Goal: Task Accomplishment & Management: Complete application form

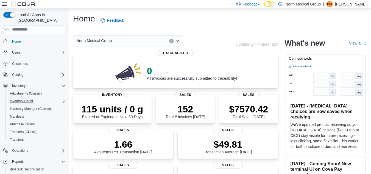
click at [25, 99] on span "Inventory Count" at bounding box center [21, 101] width 23 height 4
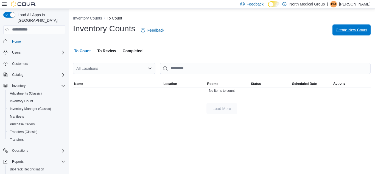
click at [361, 27] on span "Create New Count" at bounding box center [352, 29] width 32 height 11
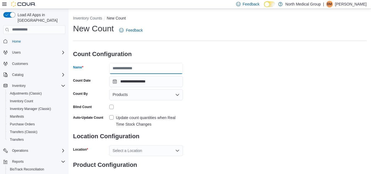
click at [136, 73] on input "Name" at bounding box center [146, 68] width 74 height 11
type input "**********"
click at [142, 96] on div "Products" at bounding box center [146, 94] width 74 height 11
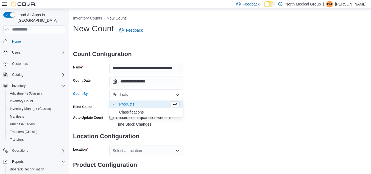
click at [248, 97] on div "**********" at bounding box center [220, 102] width 294 height 159
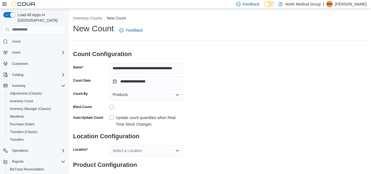
click at [114, 118] on label "Update count quantities when Real Time Stock Changes" at bounding box center [146, 120] width 74 height 13
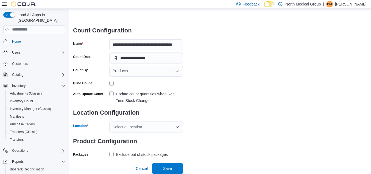
click at [124, 125] on div "Select a Location" at bounding box center [146, 126] width 74 height 11
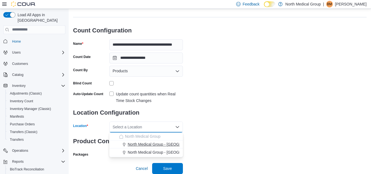
click at [138, 148] on button "North Medical Group - Hillsboro" at bounding box center [146, 144] width 74 height 8
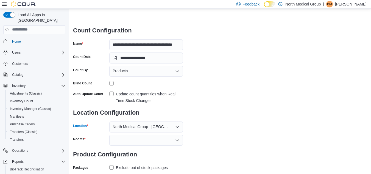
scroll to position [37, 0]
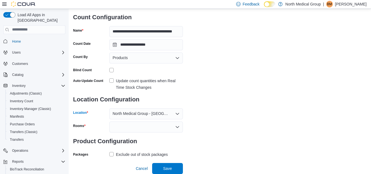
click at [159, 130] on div at bounding box center [146, 126] width 74 height 11
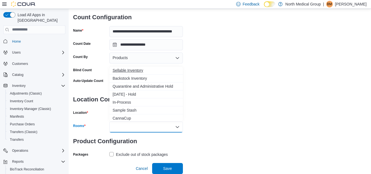
click at [131, 69] on span "Sellable Inventory" at bounding box center [146, 70] width 67 height 5
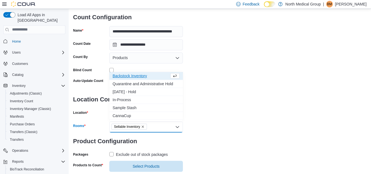
click at [133, 73] on button "Backstock Inventory" at bounding box center [146, 76] width 74 height 8
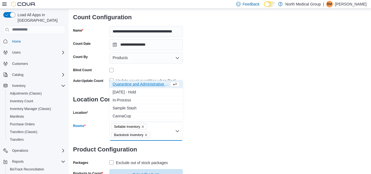
click at [250, 110] on div "**********" at bounding box center [220, 83] width 294 height 194
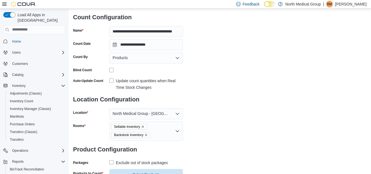
click at [250, 110] on div "**********" at bounding box center [220, 83] width 294 height 194
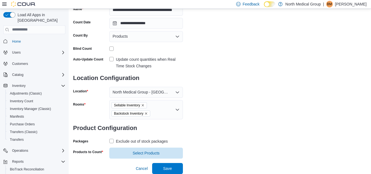
click at [111, 142] on label "Exclude out of stock packages" at bounding box center [138, 141] width 59 height 7
click at [135, 157] on span "Select Products" at bounding box center [146, 152] width 67 height 11
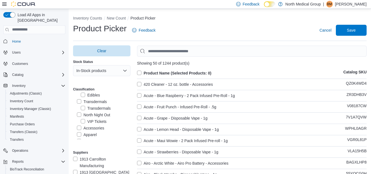
scroll to position [105, 0]
click at [85, 137] on label "Topicals" at bounding box center [87, 136] width 21 height 7
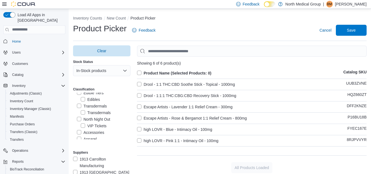
scroll to position [88, 0]
click at [89, 110] on label "Transdermals" at bounding box center [96, 113] width 30 height 7
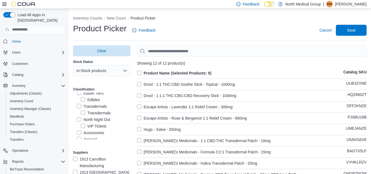
click at [86, 106] on label "Transdermals" at bounding box center [92, 106] width 30 height 7
click at [86, 106] on label "Tincture Tiers" at bounding box center [92, 107] width 30 height 7
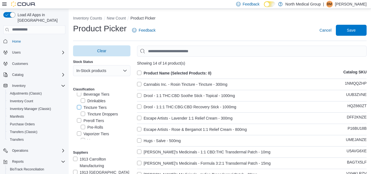
scroll to position [0, 0]
click at [173, 73] on label "Product Name (Selected Products: 0)" at bounding box center [174, 73] width 74 height 7
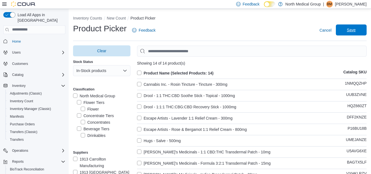
click at [356, 31] on span "Save" at bounding box center [351, 29] width 9 height 5
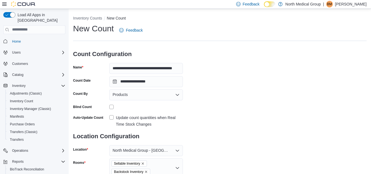
scroll to position [69, 0]
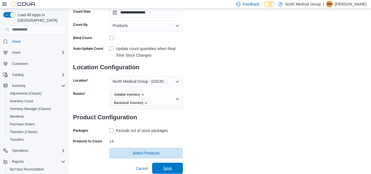
click at [171, 168] on span "Save" at bounding box center [167, 167] width 9 height 5
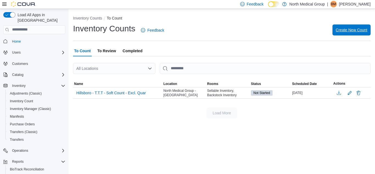
click at [356, 27] on span "Create New Count" at bounding box center [352, 29] width 32 height 11
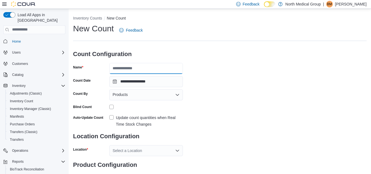
click at [146, 64] on input "Name" at bounding box center [146, 68] width 74 height 11
type input "**********"
click at [157, 96] on div "Products" at bounding box center [146, 94] width 74 height 11
click at [206, 103] on div "**********" at bounding box center [220, 102] width 294 height 159
click at [112, 116] on label "Update count quantities when Real Time Stock Changes" at bounding box center [146, 120] width 74 height 13
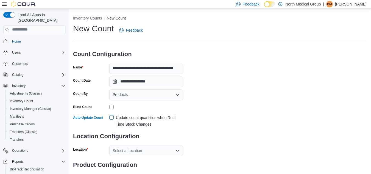
scroll to position [24, 0]
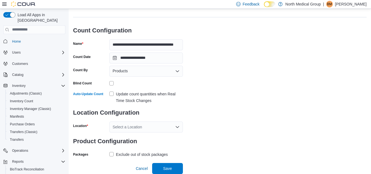
click at [120, 123] on div "Select a Location" at bounding box center [146, 126] width 74 height 11
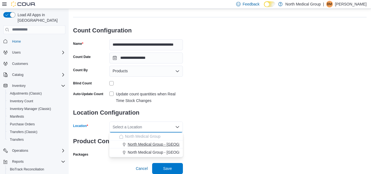
click at [141, 146] on span "North Medical Group - Hillsboro" at bounding box center [167, 144] width 79 height 5
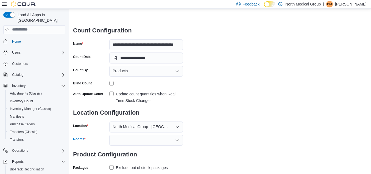
click at [162, 143] on div at bounding box center [146, 140] width 74 height 11
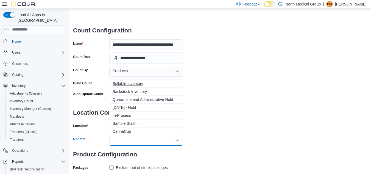
click at [129, 84] on span "Sellable Inventory" at bounding box center [146, 83] width 67 height 5
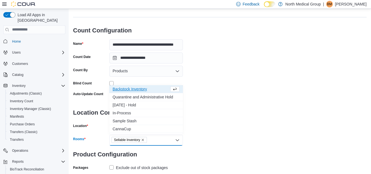
click at [130, 90] on span "Backstock Inventory" at bounding box center [141, 88] width 57 height 5
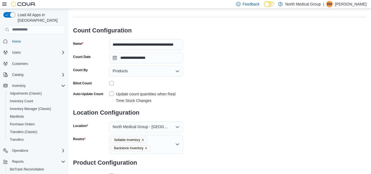
click at [266, 148] on div "**********" at bounding box center [220, 96] width 294 height 194
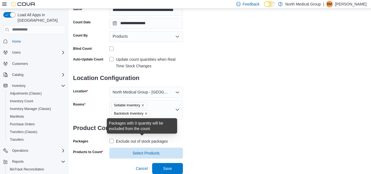
click at [125, 139] on div "Exclude out of stock packages" at bounding box center [142, 141] width 52 height 7
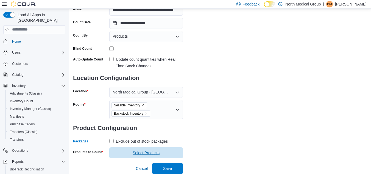
click at [131, 149] on span "Select Products" at bounding box center [146, 152] width 67 height 11
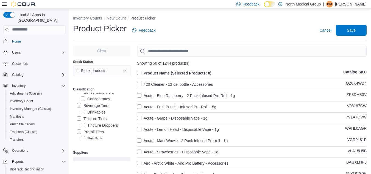
scroll to position [29, 0]
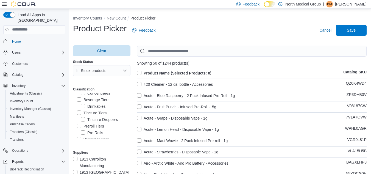
click at [78, 100] on label "Beverage Tiers" at bounding box center [93, 99] width 32 height 7
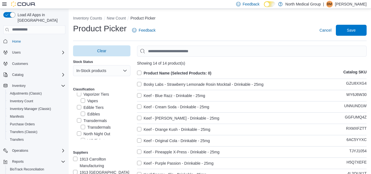
scroll to position [105, 0]
click at [141, 71] on label "Product Name (Selected Products: 0)" at bounding box center [174, 73] width 74 height 7
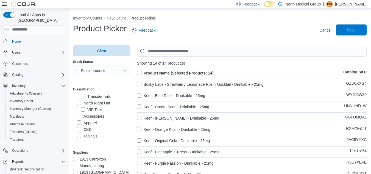
click at [354, 27] on span "Save" at bounding box center [351, 29] width 24 height 11
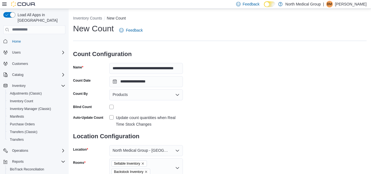
scroll to position [69, 0]
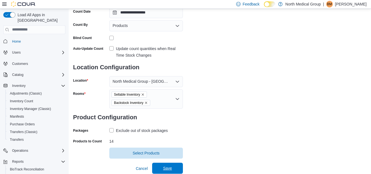
click at [170, 168] on span "Save" at bounding box center [167, 167] width 9 height 5
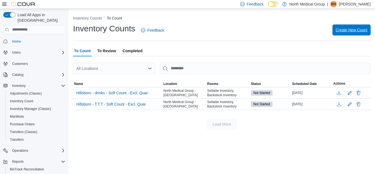
click at [355, 27] on span "Create New Count" at bounding box center [352, 29] width 32 height 11
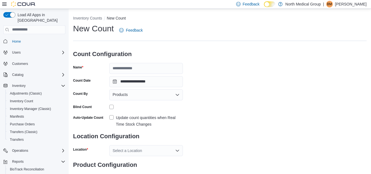
click at [355, 27] on div "New Count Feedback" at bounding box center [220, 30] width 294 height 14
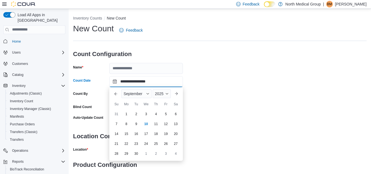
click at [140, 84] on input "**********" at bounding box center [146, 81] width 74 height 11
click at [146, 68] on input "Name" at bounding box center [146, 68] width 74 height 11
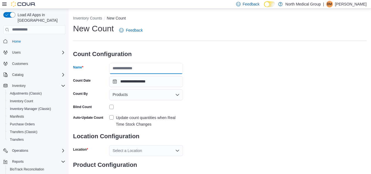
type input "**********"
click at [145, 95] on div "Products" at bounding box center [146, 94] width 74 height 11
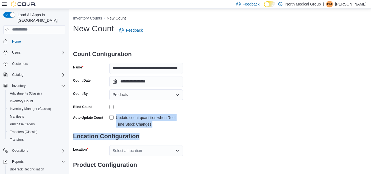
drag, startPoint x: 157, startPoint y: 131, endPoint x: 110, endPoint y: 117, distance: 49.9
click at [110, 117] on form "**********" at bounding box center [128, 113] width 110 height 137
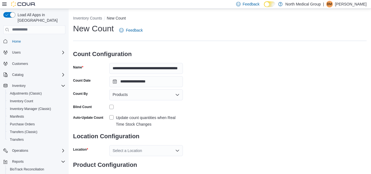
click at [110, 117] on label "Update count quantities when Real Time Stock Changes" at bounding box center [146, 120] width 74 height 13
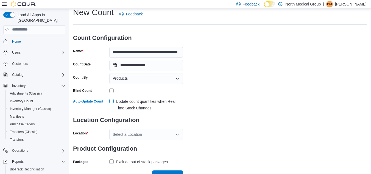
scroll to position [17, 0]
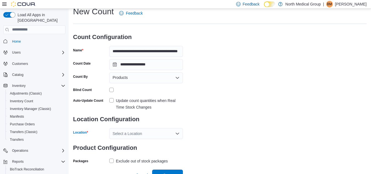
click at [129, 131] on div "Select a Location" at bounding box center [146, 133] width 74 height 11
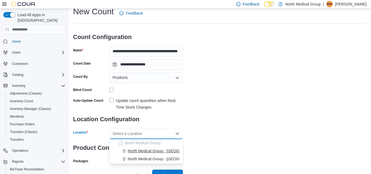
click at [143, 149] on span "North Medical Group - Hillsboro" at bounding box center [167, 150] width 79 height 5
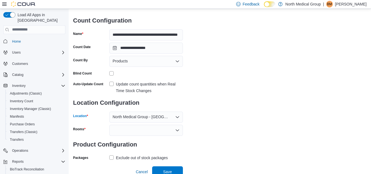
scroll to position [37, 0]
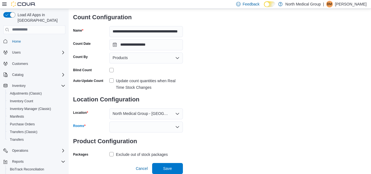
click at [143, 127] on div at bounding box center [146, 126] width 74 height 11
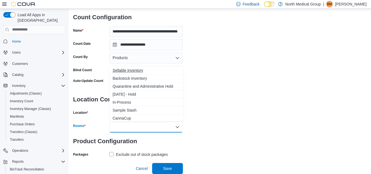
click at [124, 73] on button "Sellable Inventory" at bounding box center [146, 70] width 74 height 8
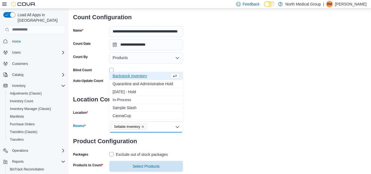
click at [124, 73] on span "Backstock Inventory" at bounding box center [141, 75] width 57 height 5
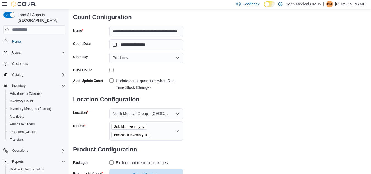
click at [232, 105] on div "**********" at bounding box center [220, 83] width 294 height 194
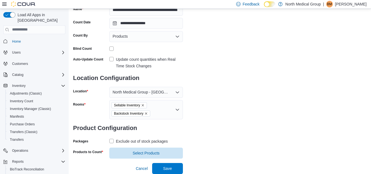
click at [112, 139] on label "Exclude out of stock packages" at bounding box center [138, 141] width 59 height 7
click at [132, 153] on span "Select Products" at bounding box center [146, 152] width 67 height 11
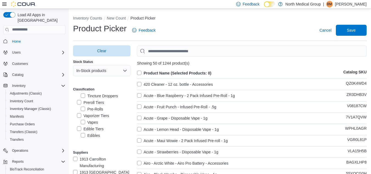
scroll to position [53, 0]
click at [80, 102] on label "Preroll Tiers" at bounding box center [90, 102] width 27 height 7
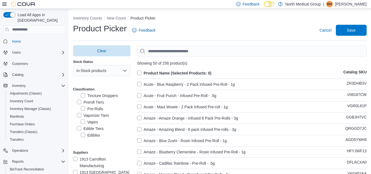
click at [149, 73] on label "Product Name (Selected Products: 0)" at bounding box center [174, 73] width 74 height 7
click at [139, 84] on label "Acute - Blue Raspberry - 2 Pack Infused Pre-Roll - 1g" at bounding box center [186, 84] width 98 height 7
click at [138, 84] on label "Acute - Blue Raspberry - 2 Pack Infused Pre-Roll - 1g" at bounding box center [186, 84] width 98 height 7
click at [140, 70] on label "Product Name (Selected Products: 256)" at bounding box center [176, 73] width 79 height 7
click at [142, 84] on label "Acute - Blue Raspberry - 2 Pack Infused Pre-Roll - 1g" at bounding box center [186, 84] width 98 height 7
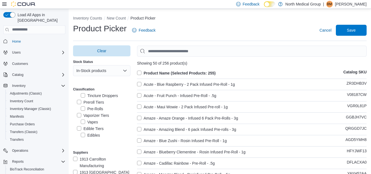
click at [142, 84] on label "Acute - Blue Raspberry - 2 Pack Infused Pre-Roll - 1g" at bounding box center [186, 84] width 98 height 7
click at [140, 71] on label "Product Name (Selected Products: 256)" at bounding box center [176, 73] width 79 height 7
click at [356, 26] on span "Save" at bounding box center [351, 29] width 24 height 11
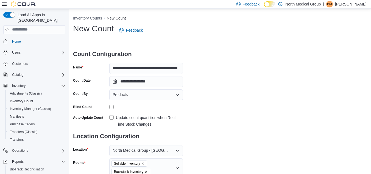
scroll to position [69, 0]
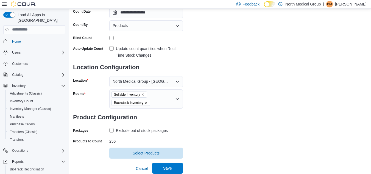
click at [170, 168] on span "Save" at bounding box center [167, 167] width 9 height 5
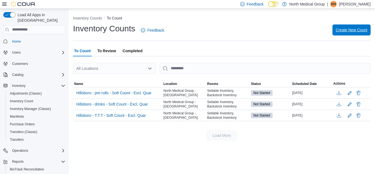
click at [359, 34] on span "Create New Count" at bounding box center [352, 29] width 32 height 11
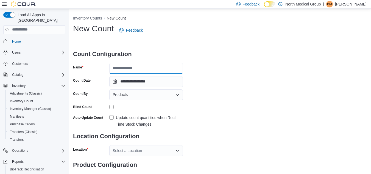
click at [154, 66] on input "Name" at bounding box center [146, 68] width 74 height 11
type input "**********"
click at [110, 116] on label "Update count quantities when Real Time Stock Changes" at bounding box center [146, 120] width 74 height 13
drag, startPoint x: 110, startPoint y: 116, endPoint x: 122, endPoint y: 117, distance: 11.9
click at [122, 117] on label "Update count quantities when Real Time Stock Changes" at bounding box center [146, 120] width 74 height 13
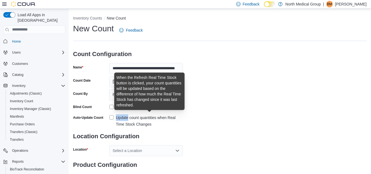
scroll to position [18, 0]
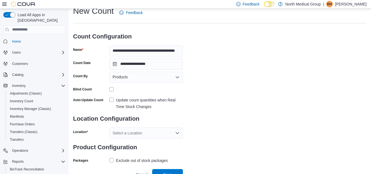
click at [110, 99] on label "Update count quantities when Real Time Stock Changes" at bounding box center [146, 103] width 74 height 13
click at [133, 129] on div "Select a Location" at bounding box center [146, 133] width 74 height 11
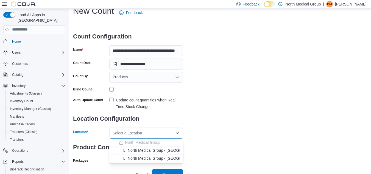
click at [150, 150] on span "North Medical Group - Hillsboro" at bounding box center [167, 150] width 79 height 5
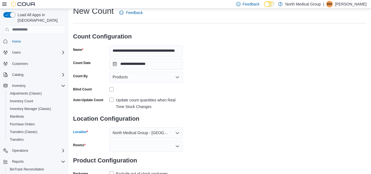
scroll to position [37, 0]
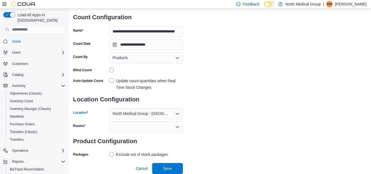
click at [150, 126] on div at bounding box center [146, 126] width 74 height 11
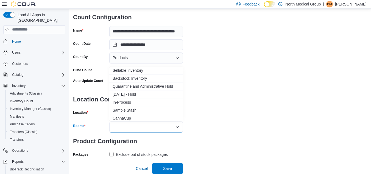
click at [130, 70] on span "Sellable Inventory" at bounding box center [146, 70] width 67 height 5
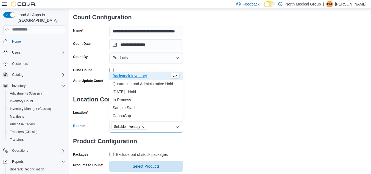
click at [130, 74] on span "Backstock Inventory" at bounding box center [141, 75] width 57 height 5
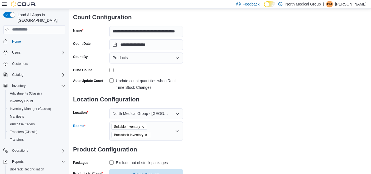
scroll to position [58, 0]
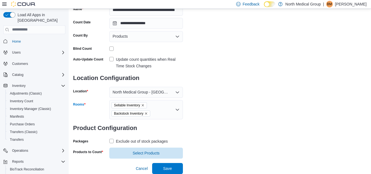
click at [112, 136] on h3 "Product Configuration" at bounding box center [128, 128] width 110 height 18
click at [113, 139] on label "Exclude out of stock packages" at bounding box center [138, 141] width 59 height 7
click at [126, 154] on span "Select Products" at bounding box center [146, 152] width 67 height 11
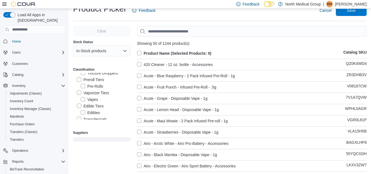
scroll to position [61, 0]
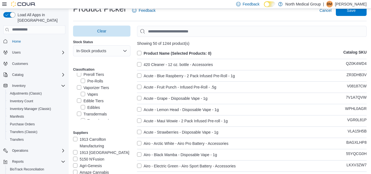
click at [78, 101] on label "Edible Tiers" at bounding box center [90, 101] width 27 height 7
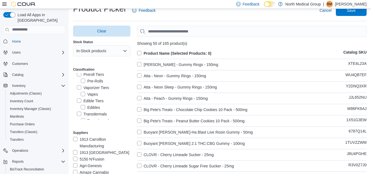
click at [141, 51] on label "Product Name (Selected Products: 0)" at bounding box center [174, 53] width 74 height 7
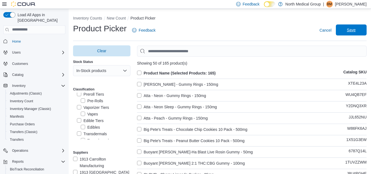
click at [356, 28] on span "Save" at bounding box center [351, 29] width 9 height 5
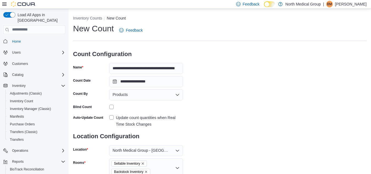
scroll to position [69, 0]
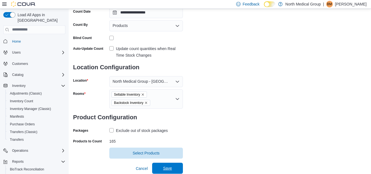
click at [175, 171] on span "Save" at bounding box center [168, 168] width 24 height 11
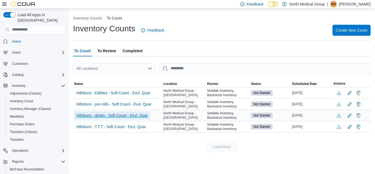
click at [108, 114] on span "Hillsboro - drinks - Soft Count - Excl. Quar" at bounding box center [112, 115] width 72 height 5
